Goal: Task Accomplishment & Management: Manage account settings

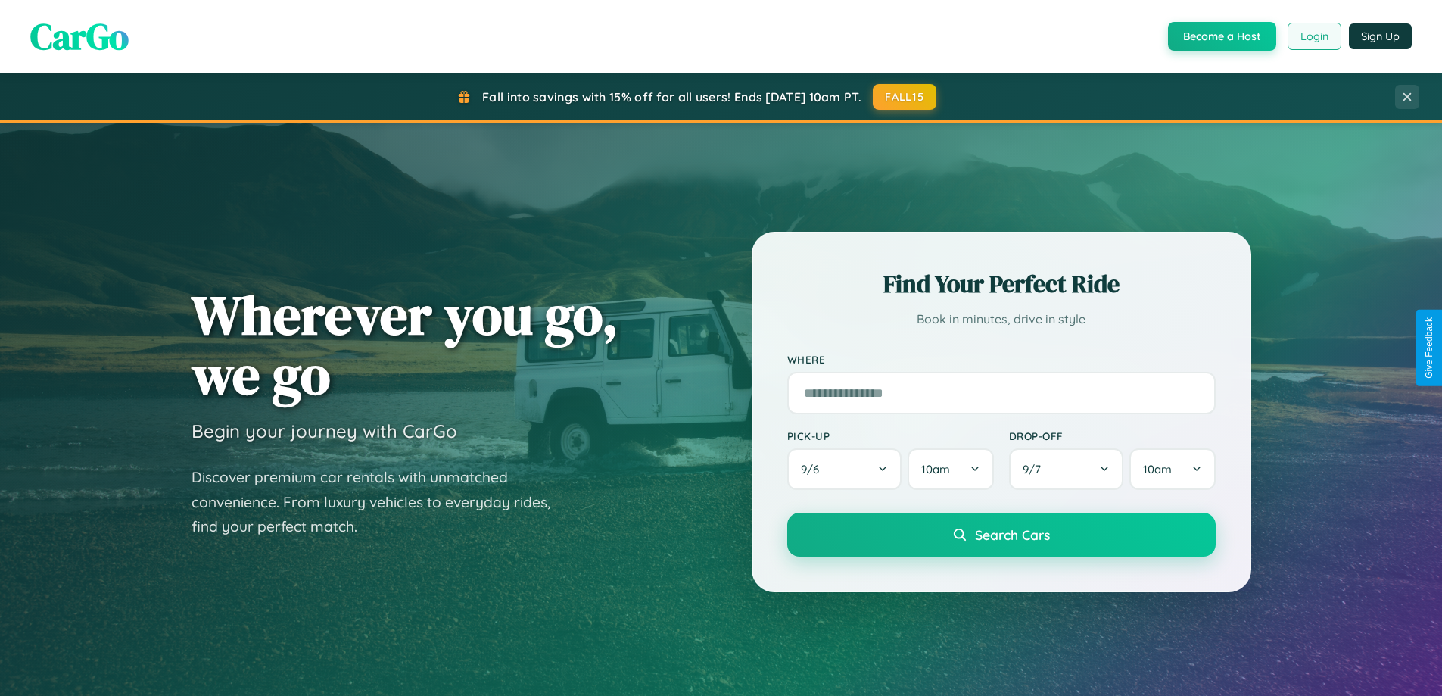
click at [1314, 36] on button "Login" at bounding box center [1315, 36] width 54 height 27
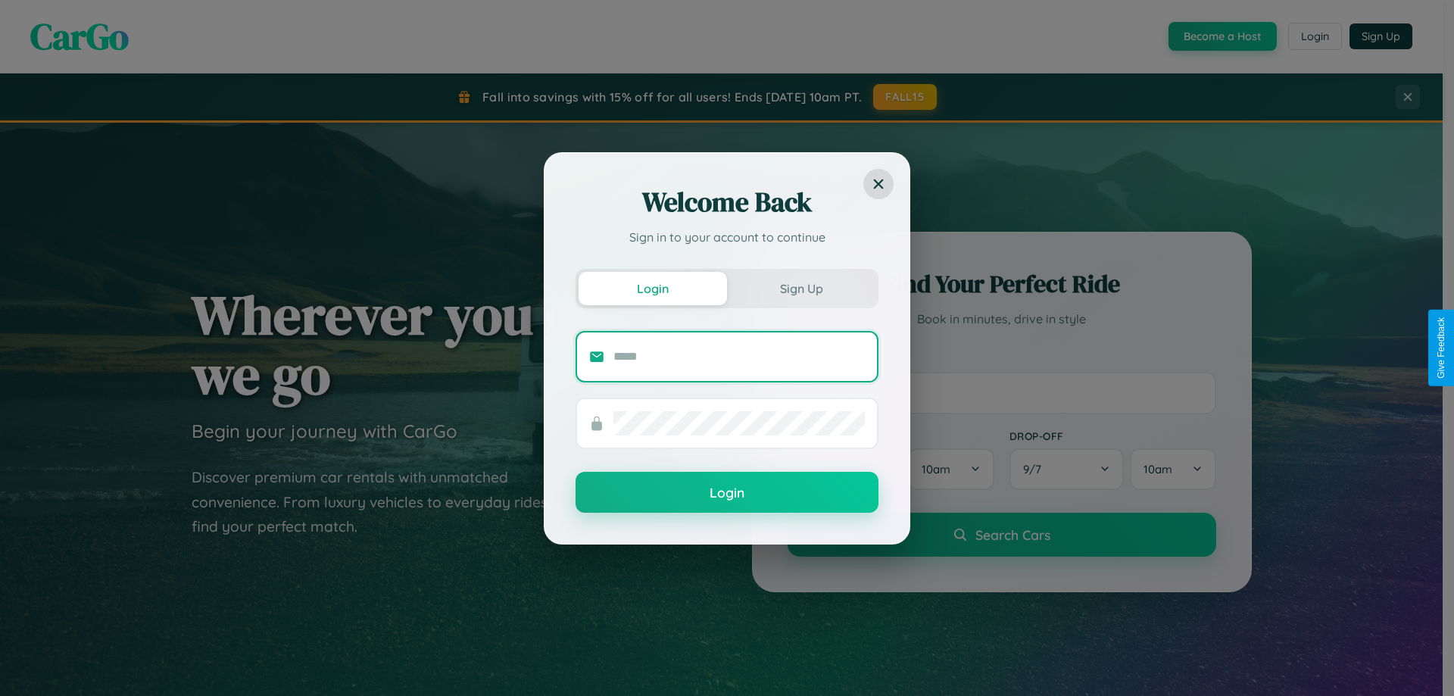
click at [739, 356] on input "text" at bounding box center [738, 357] width 251 height 24
type input "**********"
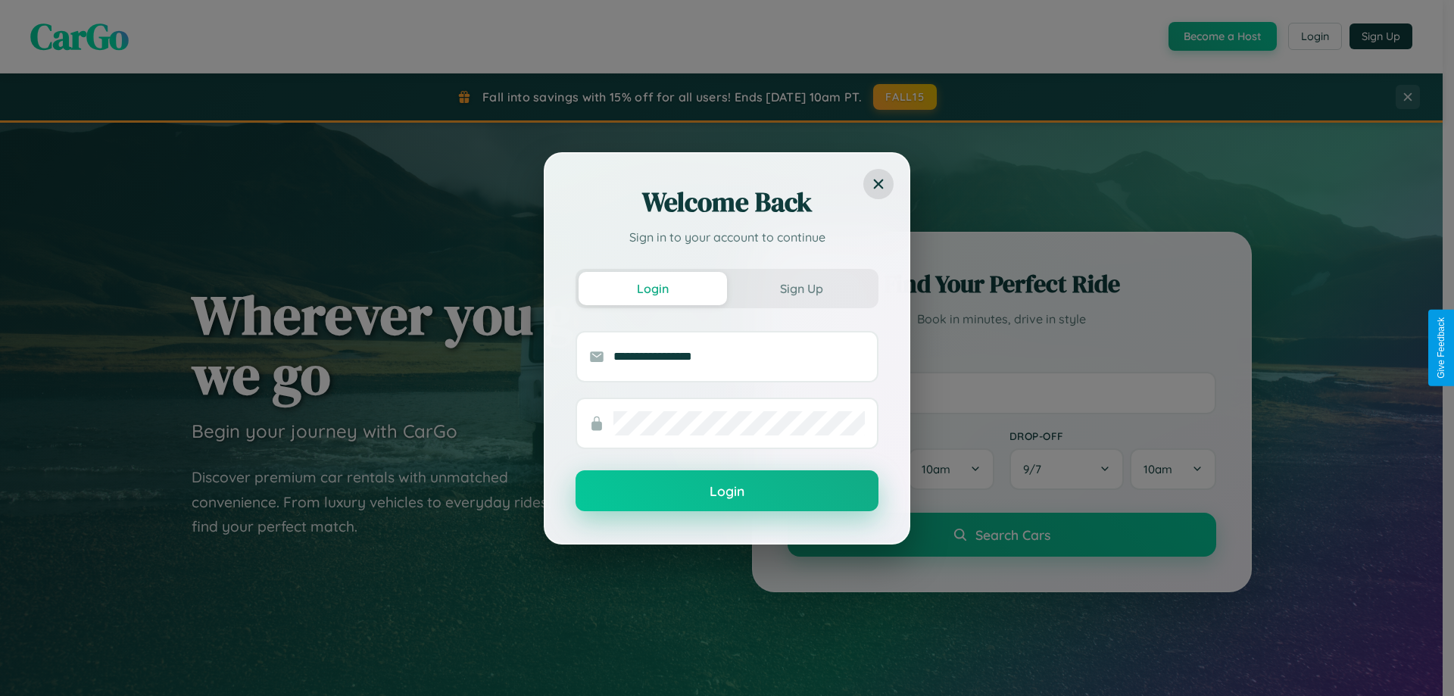
click at [727, 491] on button "Login" at bounding box center [726, 490] width 303 height 41
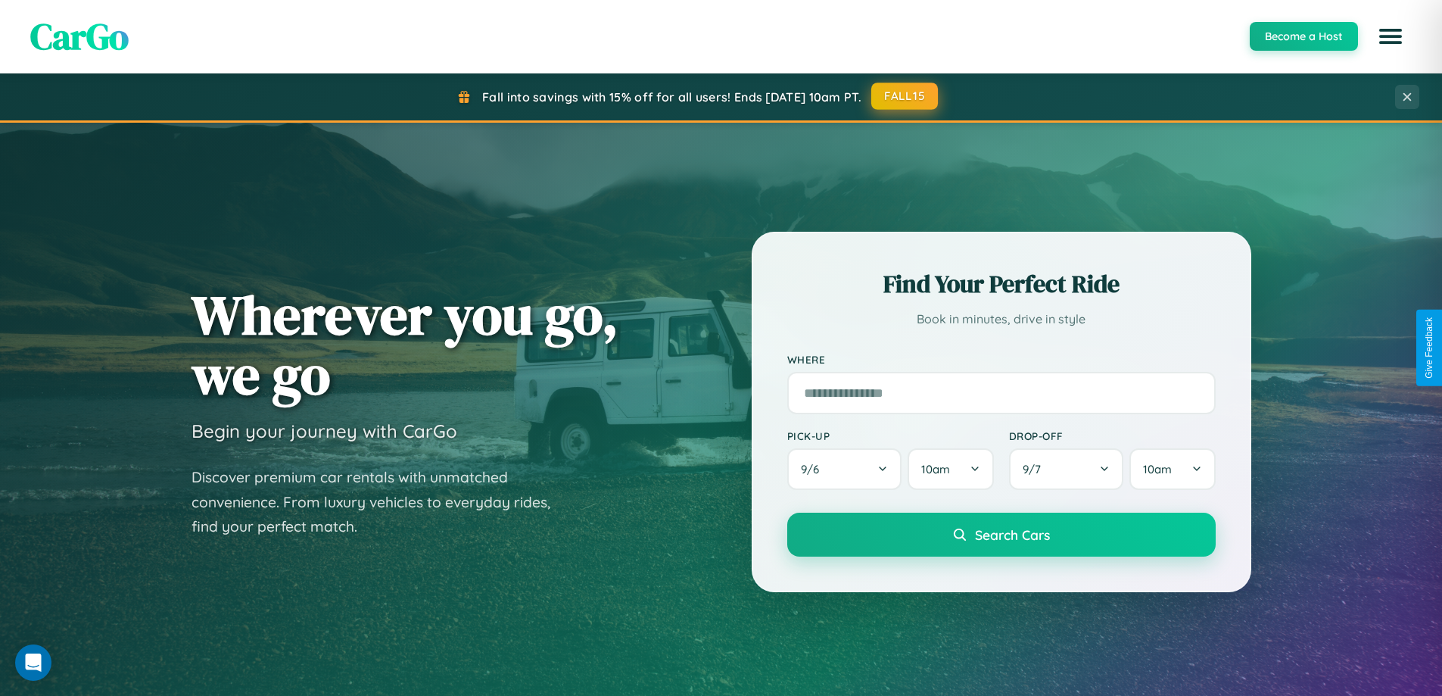
click at [906, 97] on button "FALL15" at bounding box center [905, 96] width 67 height 27
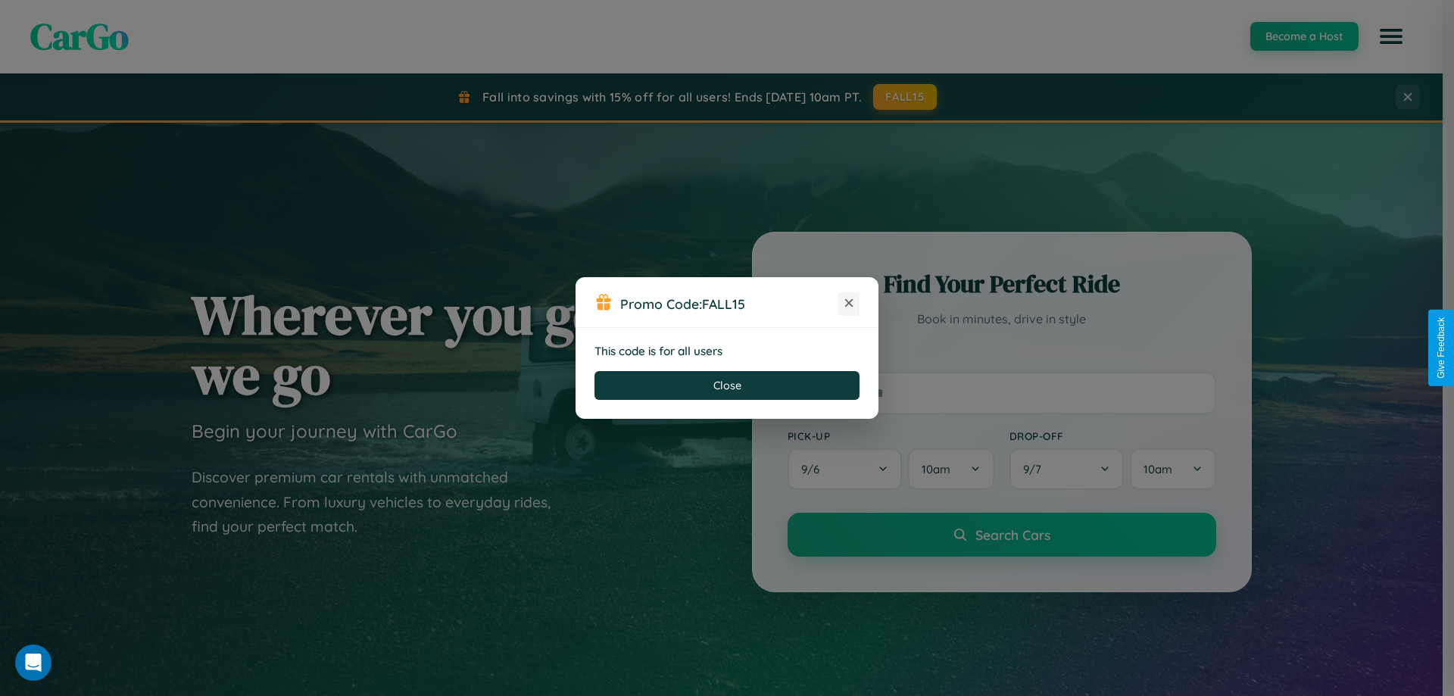
click at [849, 304] on icon at bounding box center [848, 302] width 15 height 15
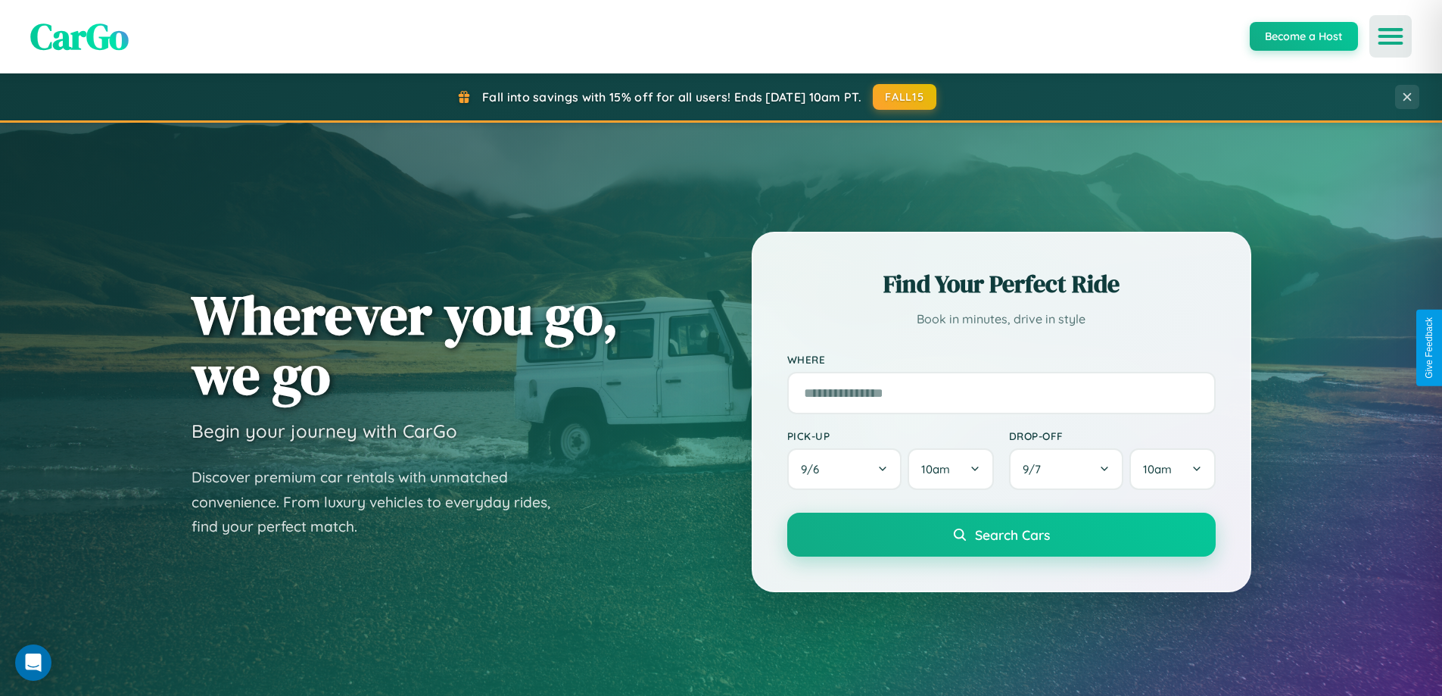
click at [1391, 36] on icon "Open menu" at bounding box center [1391, 37] width 22 height 14
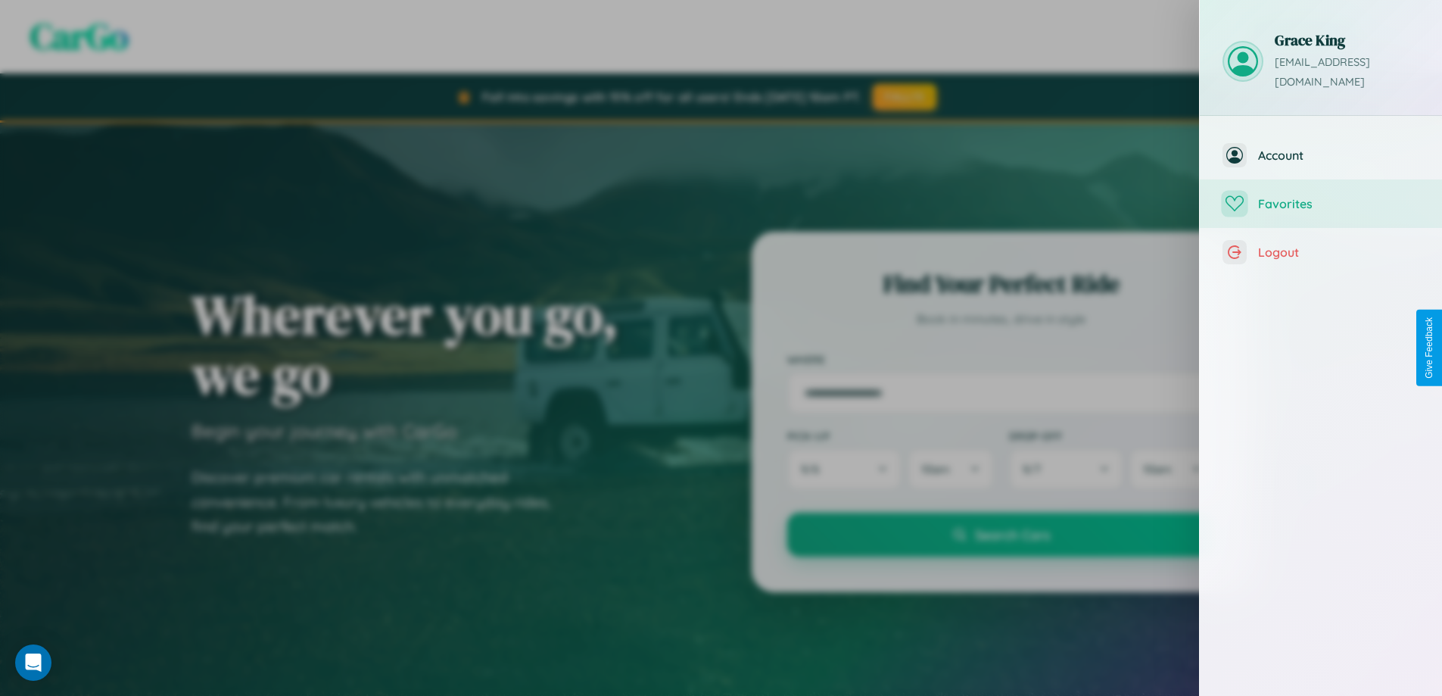
click at [1321, 196] on span "Favorites" at bounding box center [1338, 203] width 161 height 15
